Goal: Find specific page/section: Find specific page/section

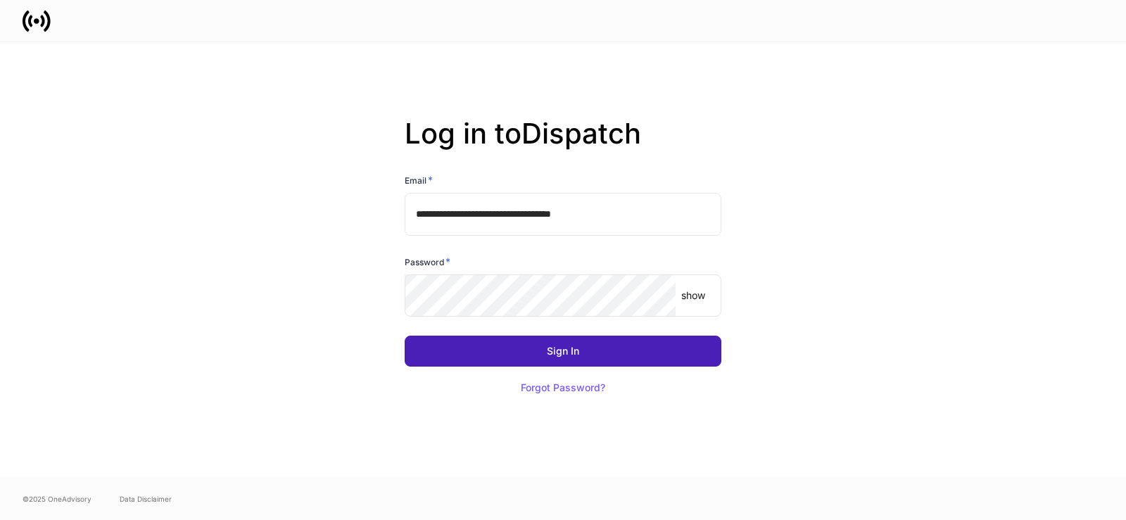
click at [551, 349] on div "Sign In" at bounding box center [563, 351] width 32 height 10
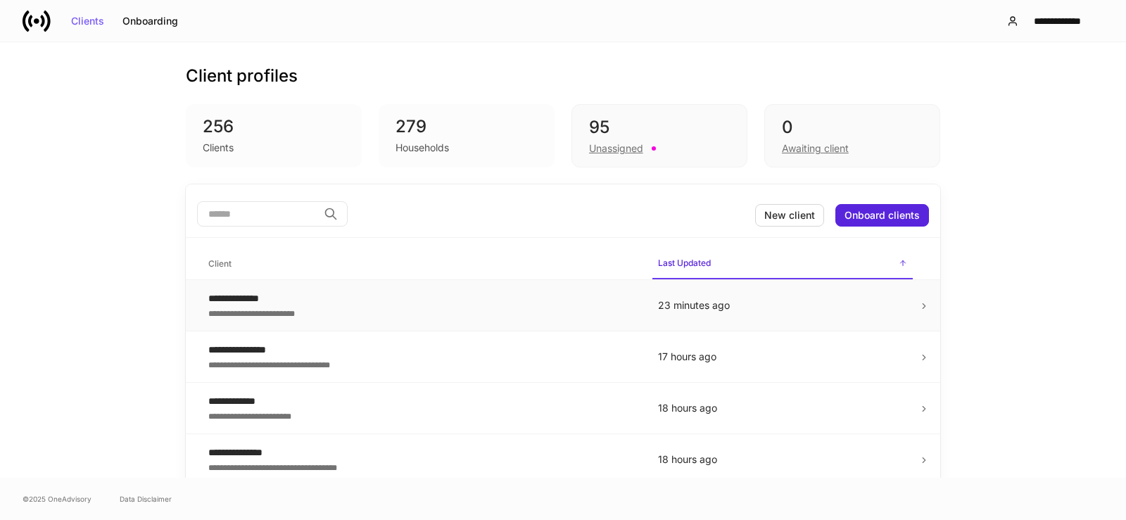
click at [223, 294] on div "**********" at bounding box center [421, 298] width 427 height 14
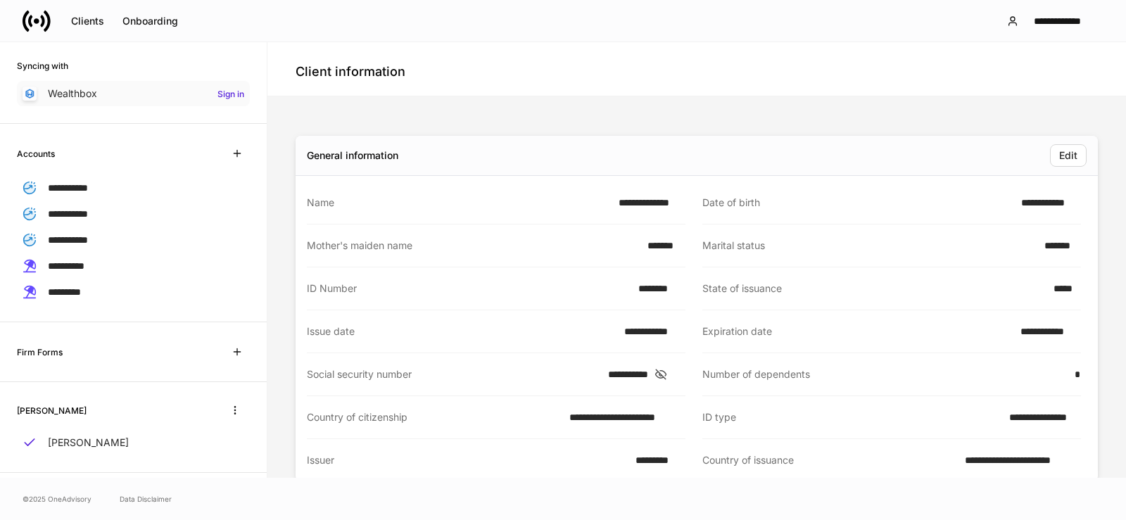
scroll to position [211, 0]
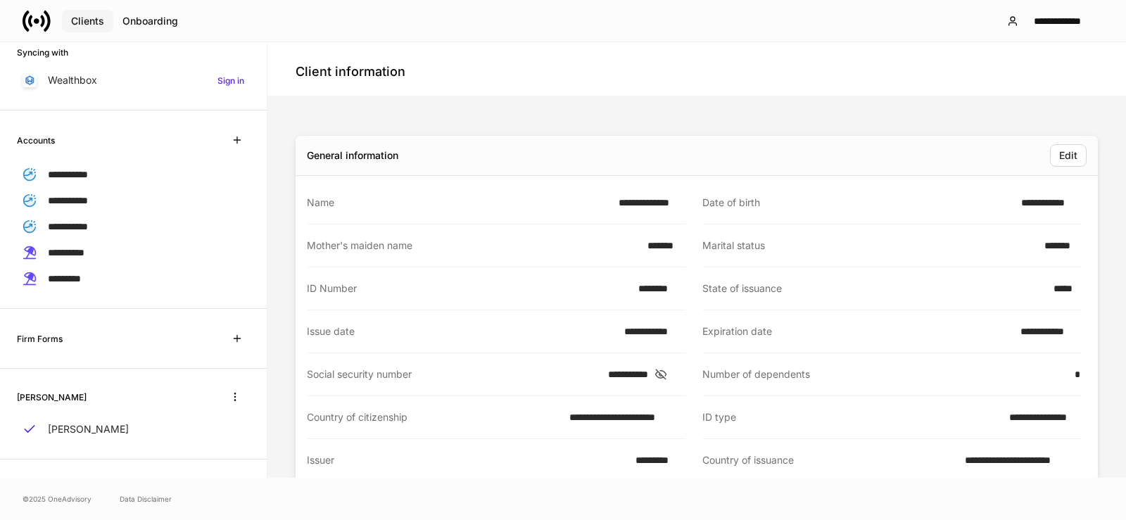
click at [78, 20] on div "Clients" at bounding box center [87, 21] width 33 height 10
